Goal: Information Seeking & Learning: Learn about a topic

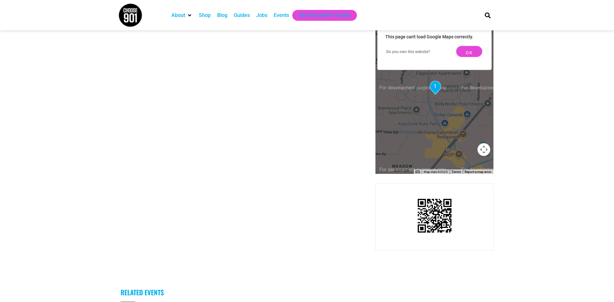
scroll to position [848, 0]
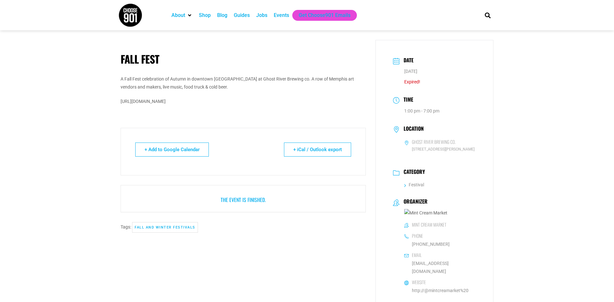
click at [120, 15] on img at bounding box center [130, 15] width 24 height 24
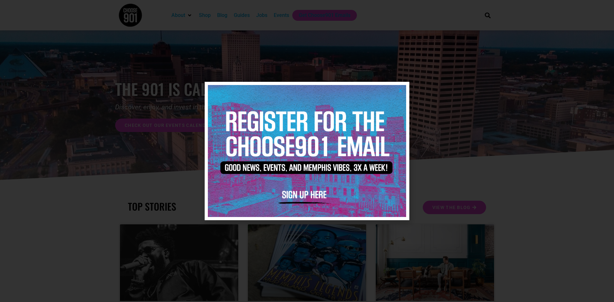
click at [399, 90] on icon "Close" at bounding box center [400, 90] width 5 height 5
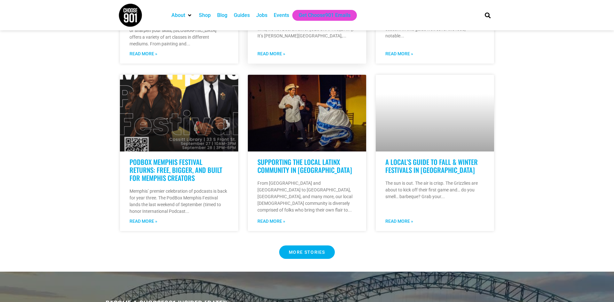
scroll to position [423, 0]
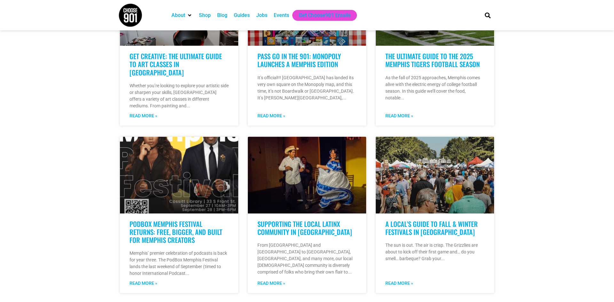
click at [289, 15] on div "Events" at bounding box center [281, 15] width 22 height 11
click at [278, 14] on div "Events" at bounding box center [281, 16] width 15 height 8
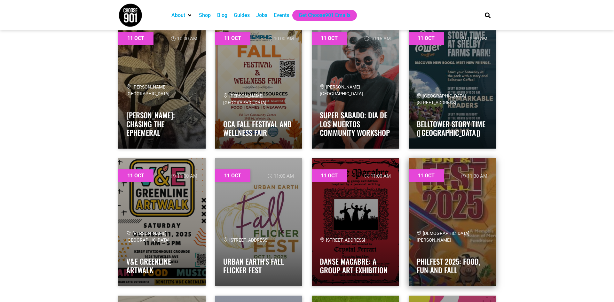
scroll to position [3629, 0]
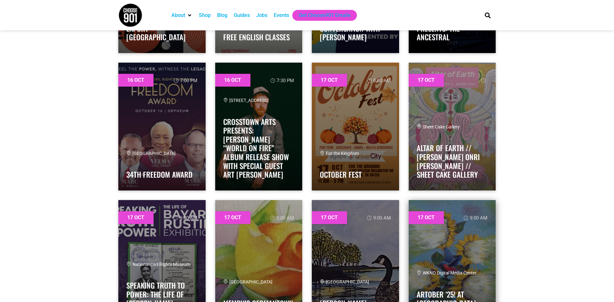
scroll to position [7614, 0]
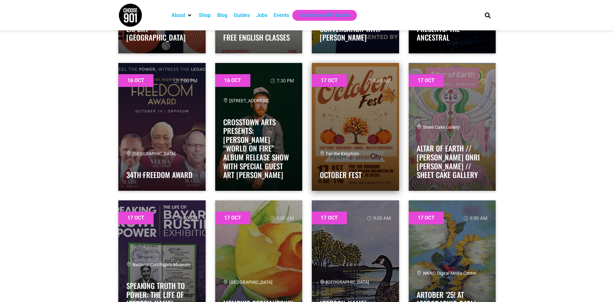
click at [357, 142] on link at bounding box center [355, 127] width 87 height 128
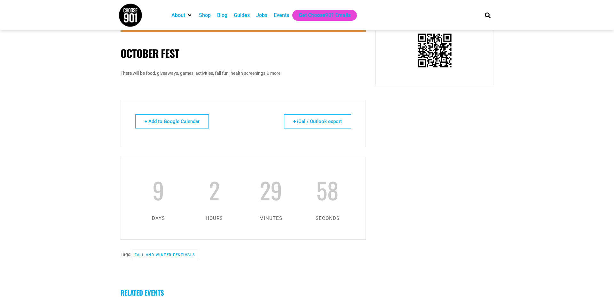
scroll to position [105, 0]
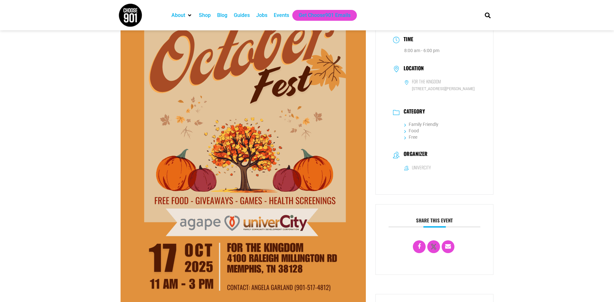
scroll to position [0, 0]
